Goal: Transaction & Acquisition: Purchase product/service

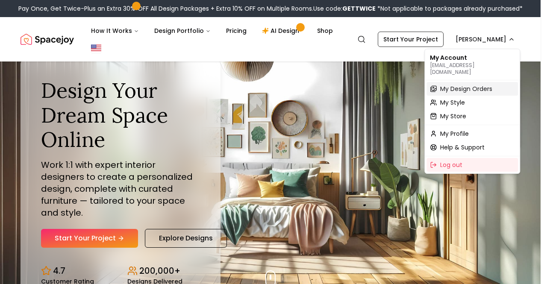
click at [469, 85] on span "My Design Orders" at bounding box center [466, 89] width 52 height 9
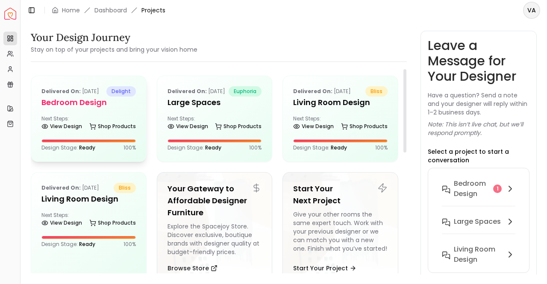
click at [72, 109] on h5 "Bedroom Design" at bounding box center [88, 103] width 94 height 12
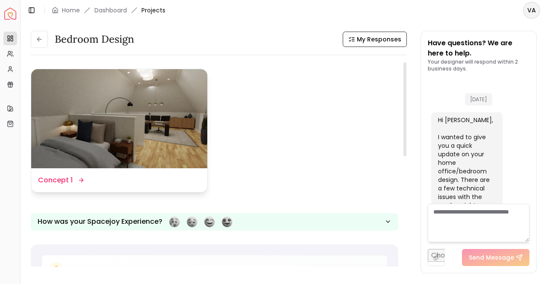
scroll to position [105, 0]
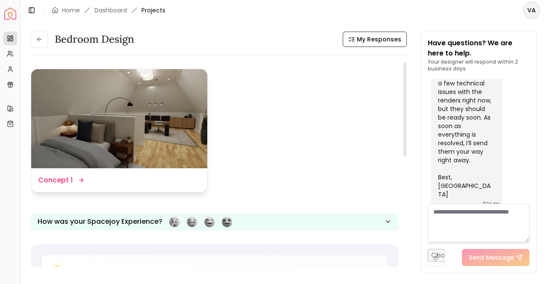
click at [167, 149] on img at bounding box center [119, 118] width 176 height 99
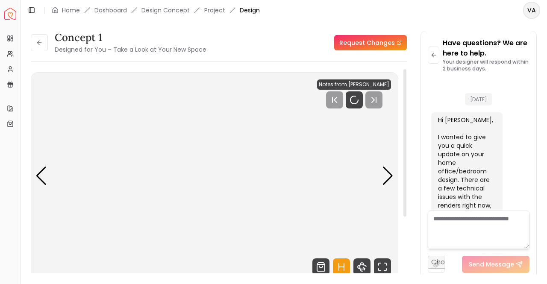
scroll to position [98, 0]
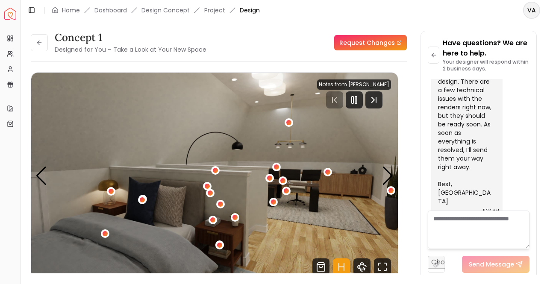
drag, startPoint x: 531, startPoint y: 160, endPoint x: 531, endPoint y: 167, distance: 6.8
click at [531, 167] on div "Have questions? We are here to help. Your designer will respond within 2 busine…" at bounding box center [478, 155] width 115 height 249
click at [355, 100] on rect "Pause" at bounding box center [356, 100] width 2 height 7
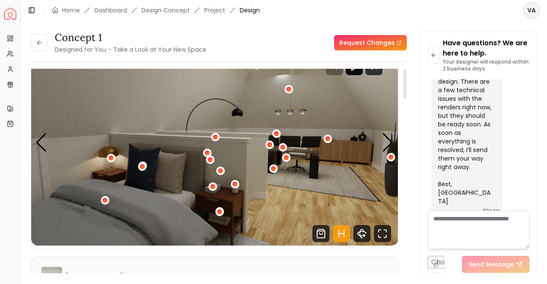
scroll to position [0, 0]
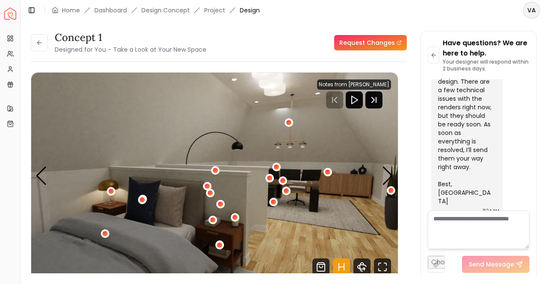
click at [373, 103] on icon "Next Track" at bounding box center [373, 99] width 17 height 17
click at [375, 106] on icon "Next Track" at bounding box center [373, 99] width 17 height 17
click at [355, 109] on img "1 / 6" at bounding box center [214, 176] width 367 height 206
click at [356, 103] on icon "Pause" at bounding box center [354, 100] width 10 height 10
click at [380, 264] on icon "Fullscreen" at bounding box center [382, 266] width 17 height 17
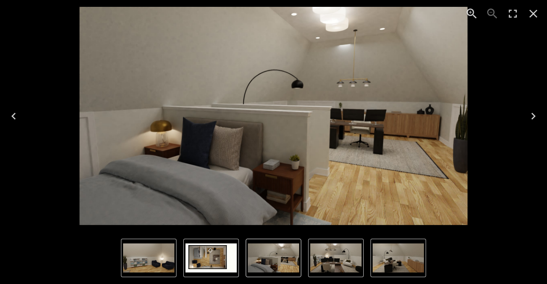
click at [261, 260] on img "1 of 6" at bounding box center [273, 258] width 51 height 29
click at [337, 261] on img "2 of 6" at bounding box center [335, 258] width 51 height 29
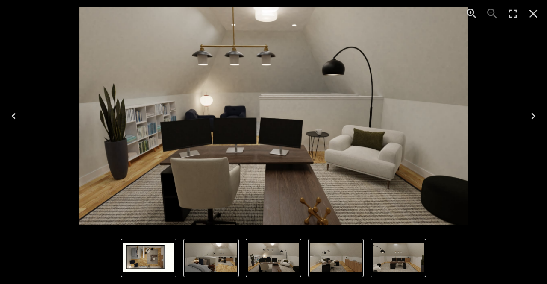
click at [394, 258] on img "4 of 6" at bounding box center [398, 258] width 51 height 29
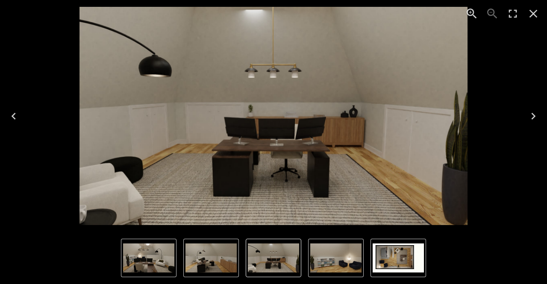
click at [536, 11] on icon "Close" at bounding box center [533, 14] width 8 height 8
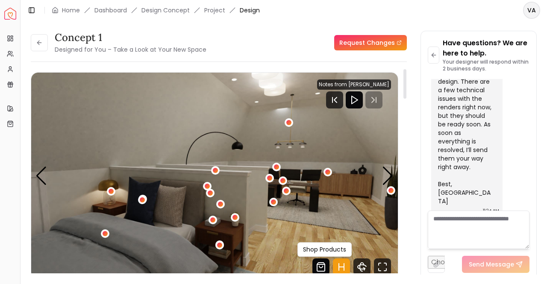
click at [323, 266] on icon "Shop Products from this design" at bounding box center [320, 267] width 3 height 2
click at [386, 171] on div "Next slide" at bounding box center [388, 176] width 12 height 19
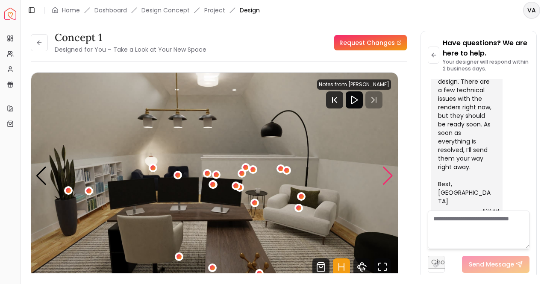
click at [384, 177] on div "Next slide" at bounding box center [388, 176] width 12 height 19
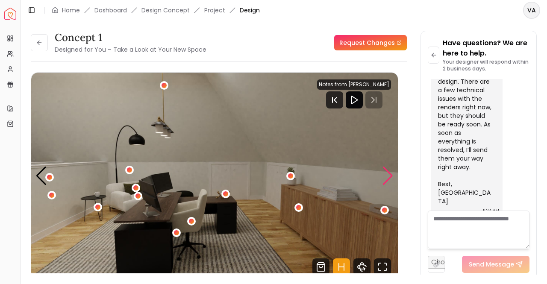
click at [386, 177] on div "Next slide" at bounding box center [388, 176] width 12 height 19
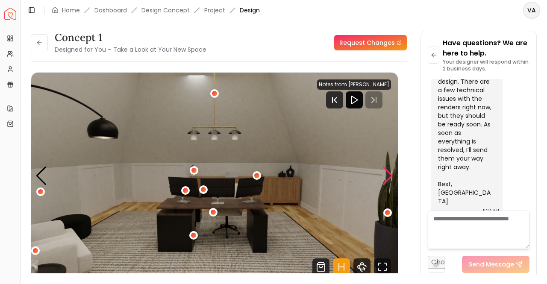
click at [388, 175] on div "Next slide" at bounding box center [388, 176] width 12 height 19
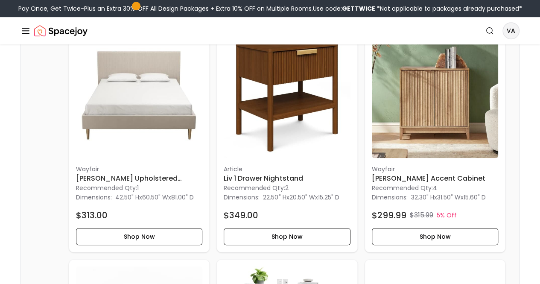
scroll to position [232, 0]
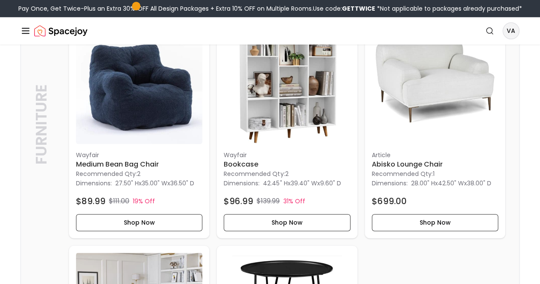
scroll to position [498, 0]
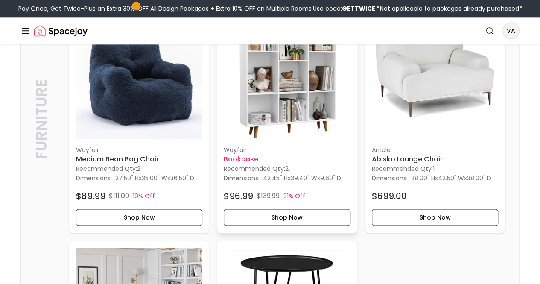
click at [224, 164] on p "Recommended Qty: 2" at bounding box center [287, 168] width 126 height 9
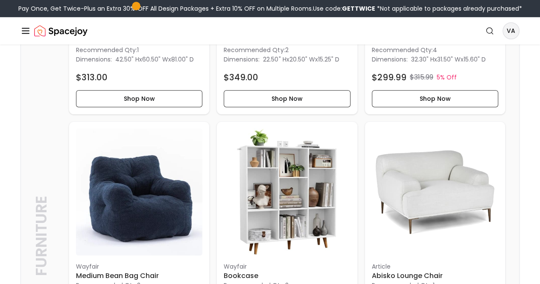
scroll to position [373, 0]
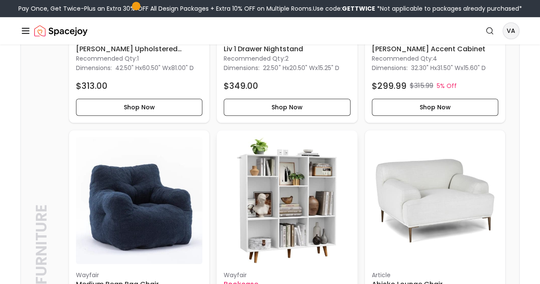
click at [224, 279] on h6 "Bookcase" at bounding box center [287, 284] width 126 height 10
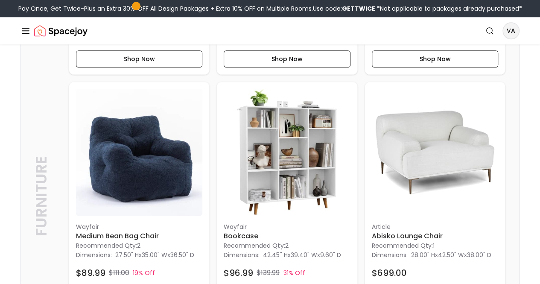
scroll to position [418, 0]
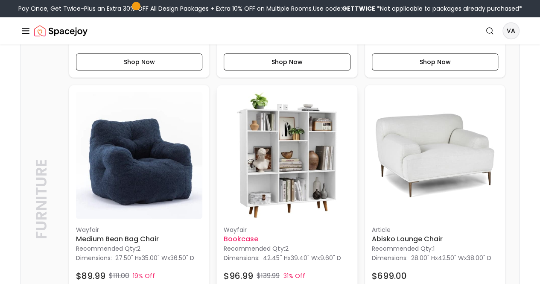
click at [224, 234] on h6 "Bookcase" at bounding box center [287, 239] width 126 height 10
